Goal: Information Seeking & Learning: Understand process/instructions

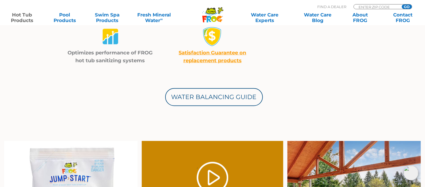
scroll to position [261, 0]
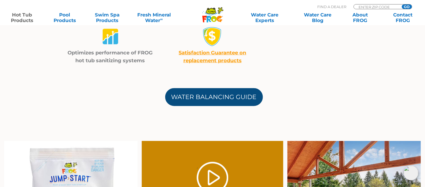
click at [212, 96] on link "Water Balancing Guide" at bounding box center [214, 97] width 98 height 18
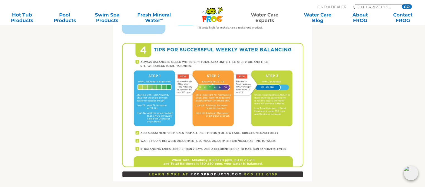
scroll to position [374, 0]
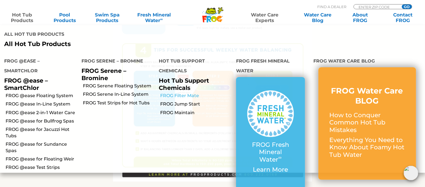
click at [182, 94] on link "FROG Filter Mate" at bounding box center [196, 96] width 72 height 6
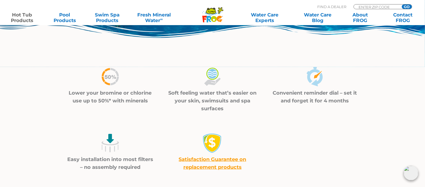
scroll to position [145, 0]
